Goal: Find specific page/section: Find specific page/section

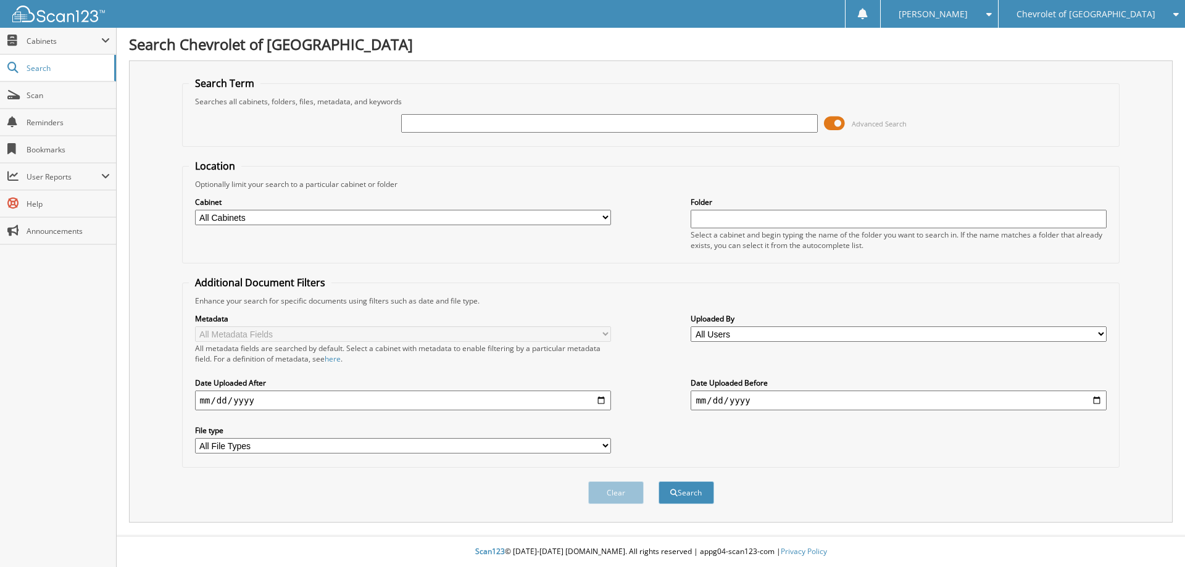
click at [430, 126] on input "text" at bounding box center [609, 123] width 416 height 19
type input "T24250"
click at [700, 494] on button "Search" at bounding box center [687, 493] width 56 height 23
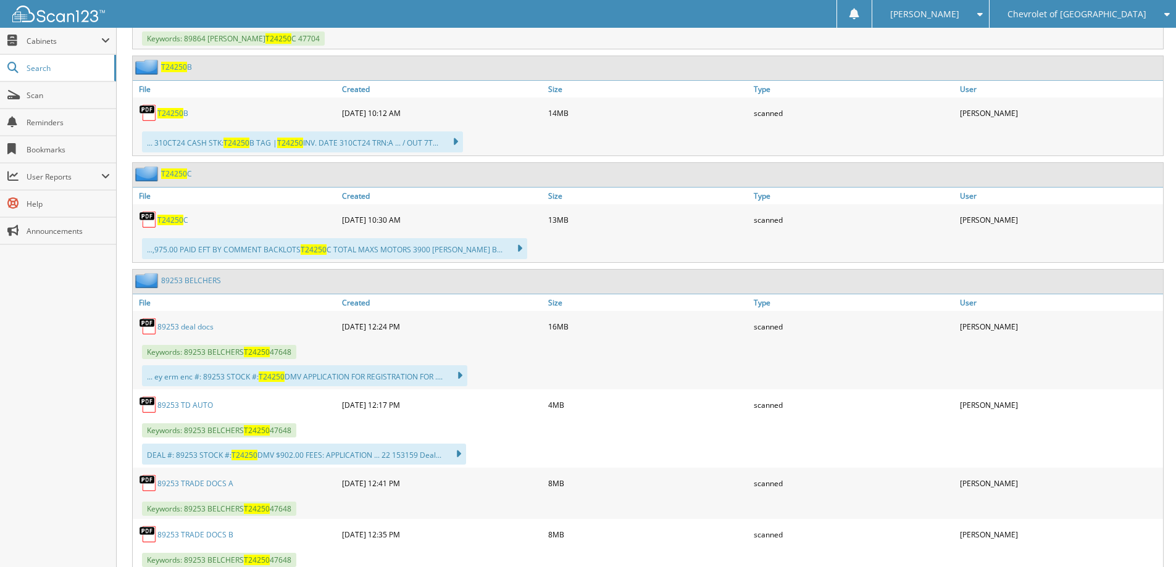
scroll to position [803, 0]
click at [172, 324] on link "89253 deal docs" at bounding box center [185, 325] width 56 height 10
